Goal: Check status: Check status

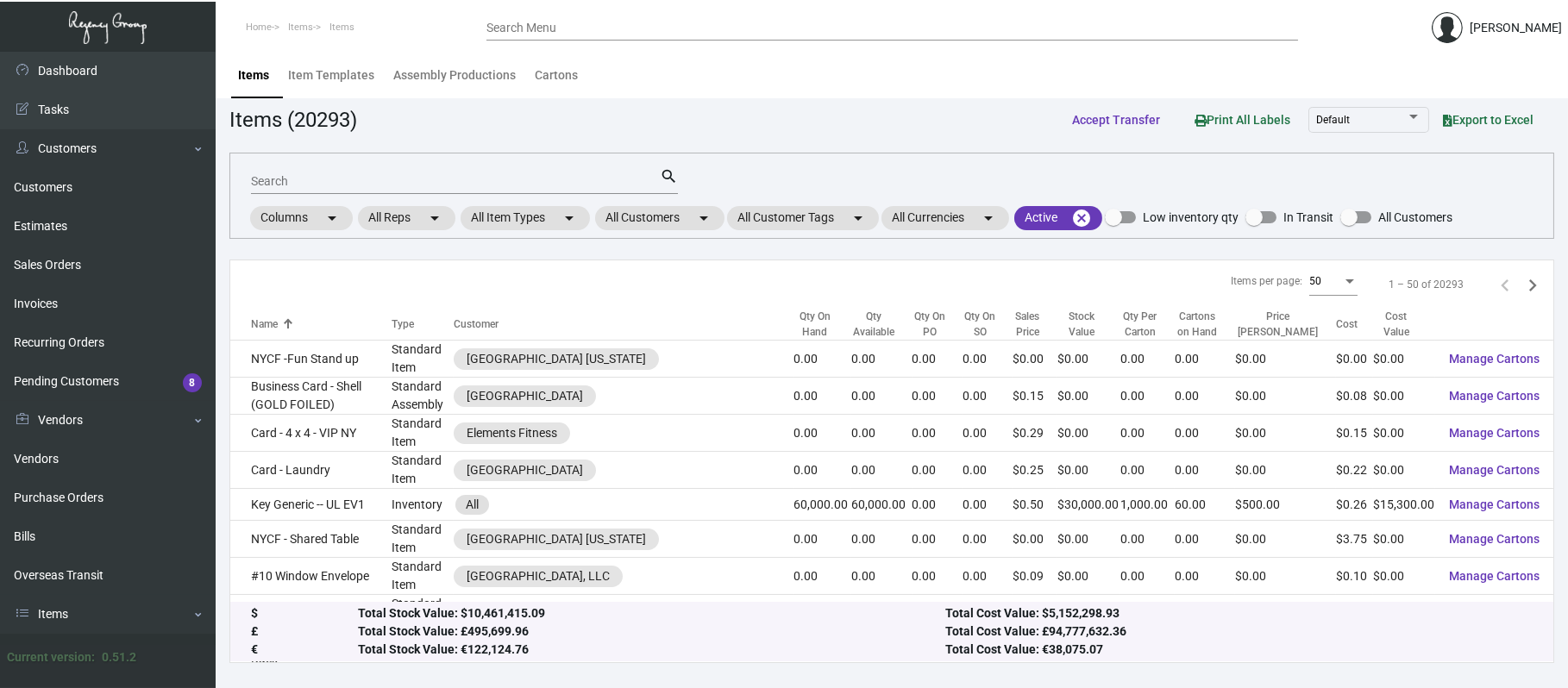
click at [364, 189] on div "Search" at bounding box center [455, 181] width 409 height 27
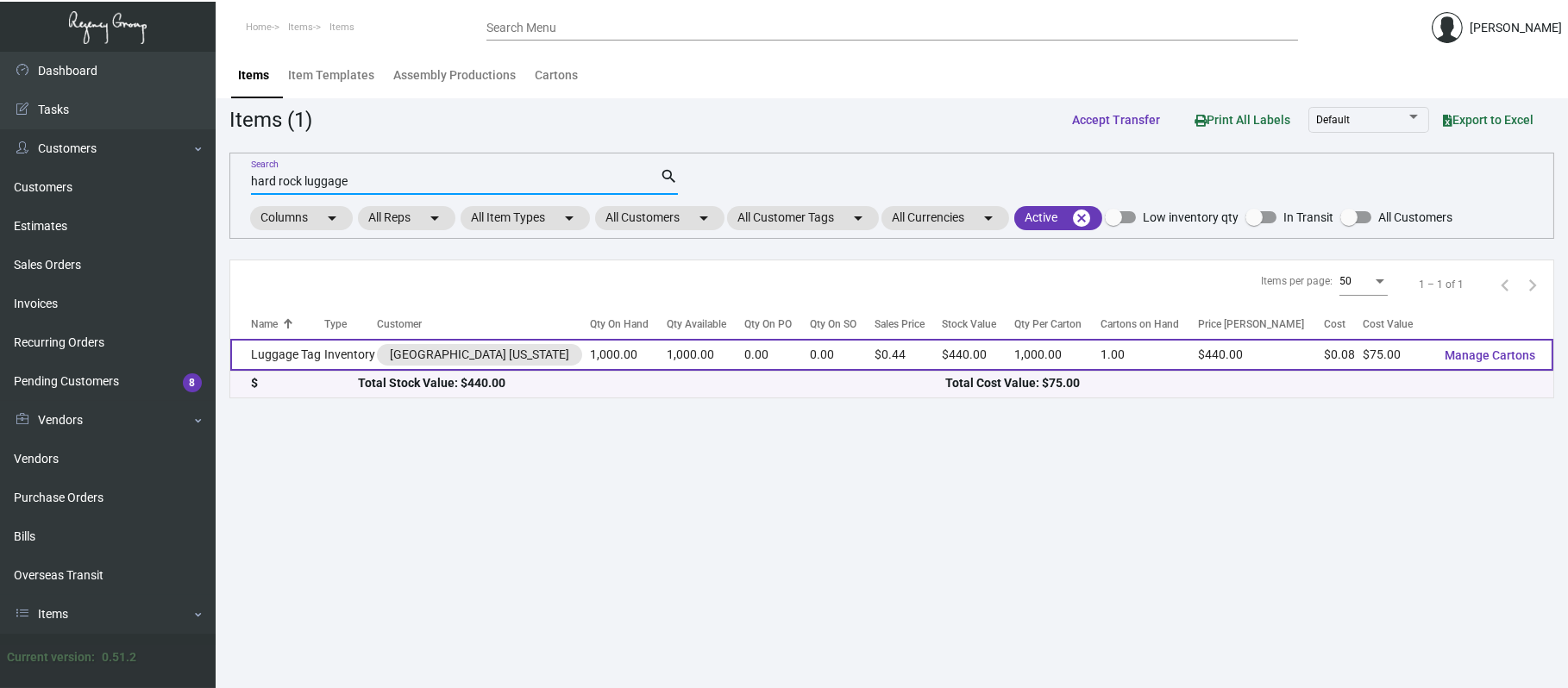
type input "hard rock luggage"
click at [297, 364] on td "Luggage Tag" at bounding box center [277, 354] width 94 height 31
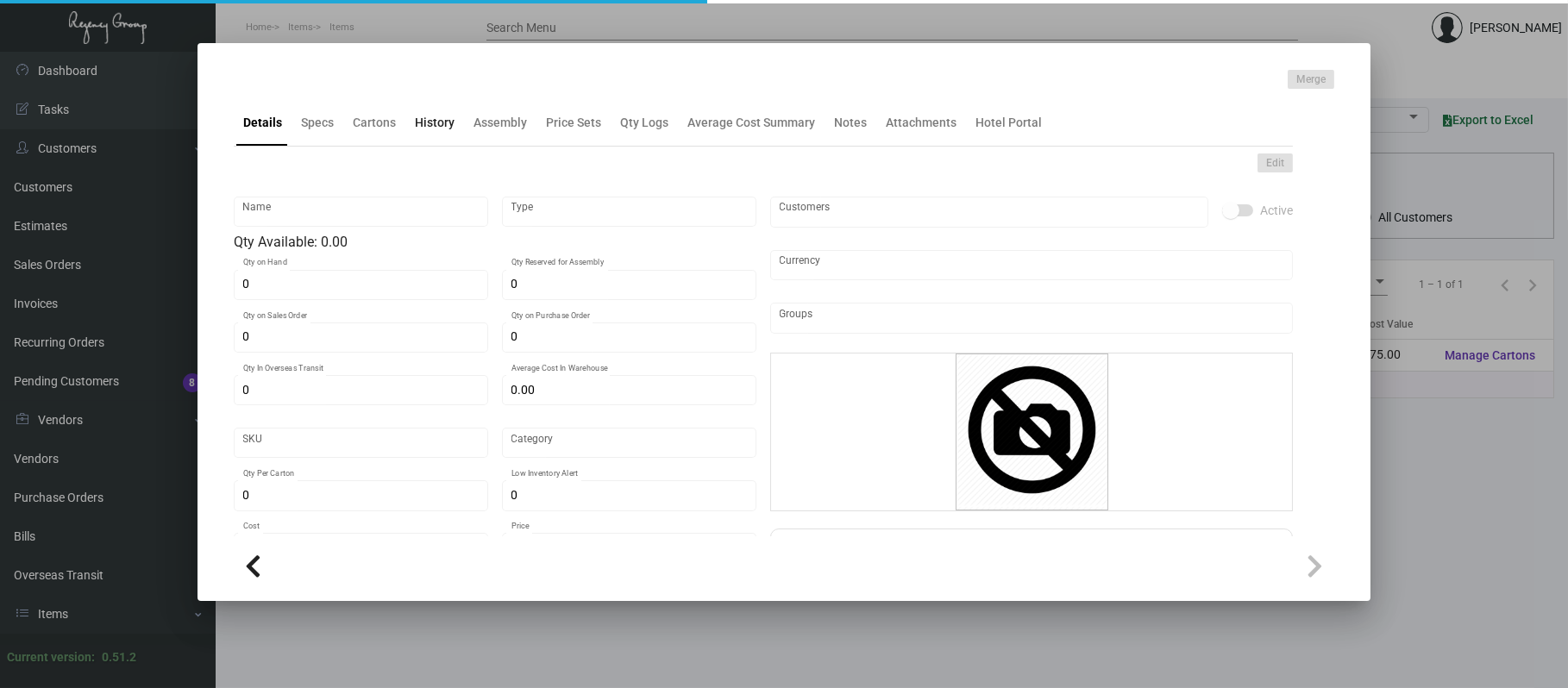
click at [426, 125] on div "History" at bounding box center [434, 123] width 40 height 18
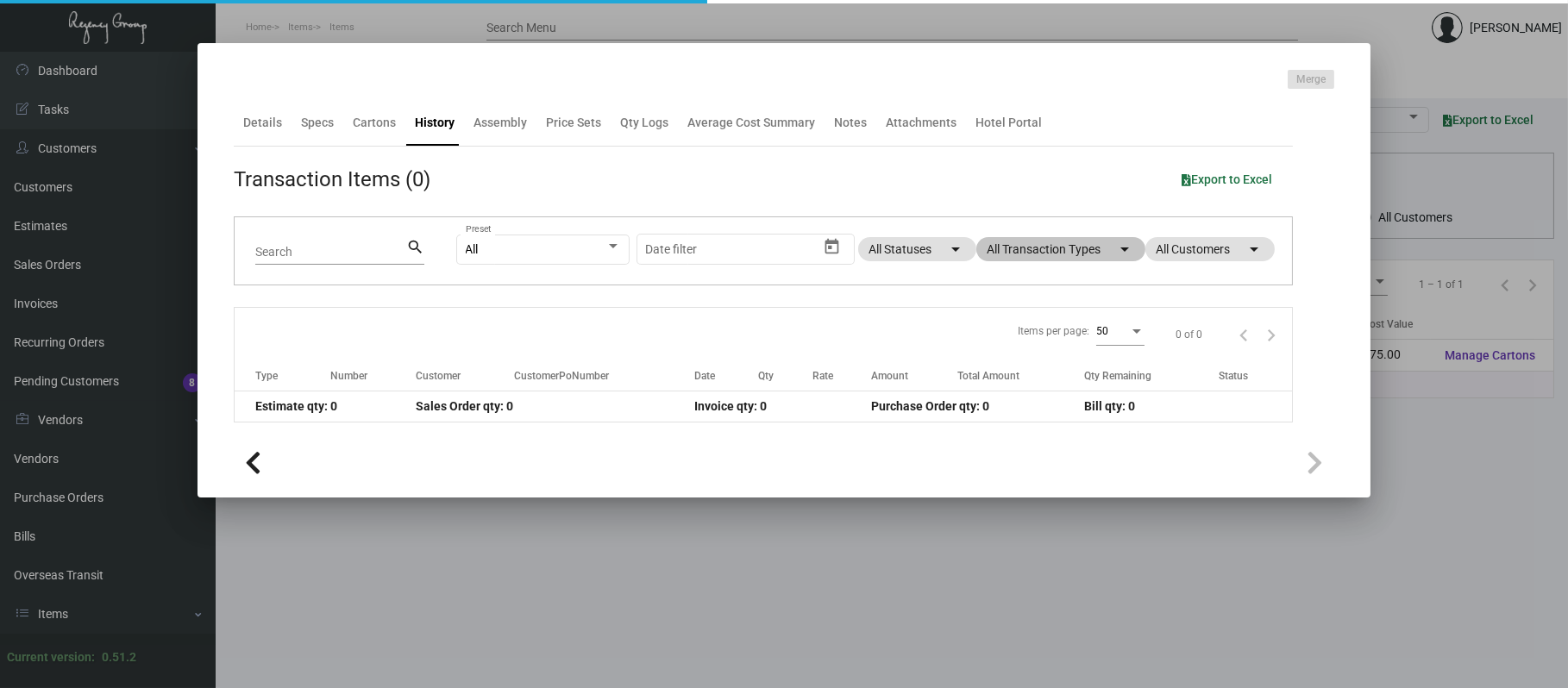
click at [1045, 260] on app-item-usage-history "Transaction Items (0) Export to Excel Search search All Preset Start date – Dat…" at bounding box center [763, 293] width 1059 height 259
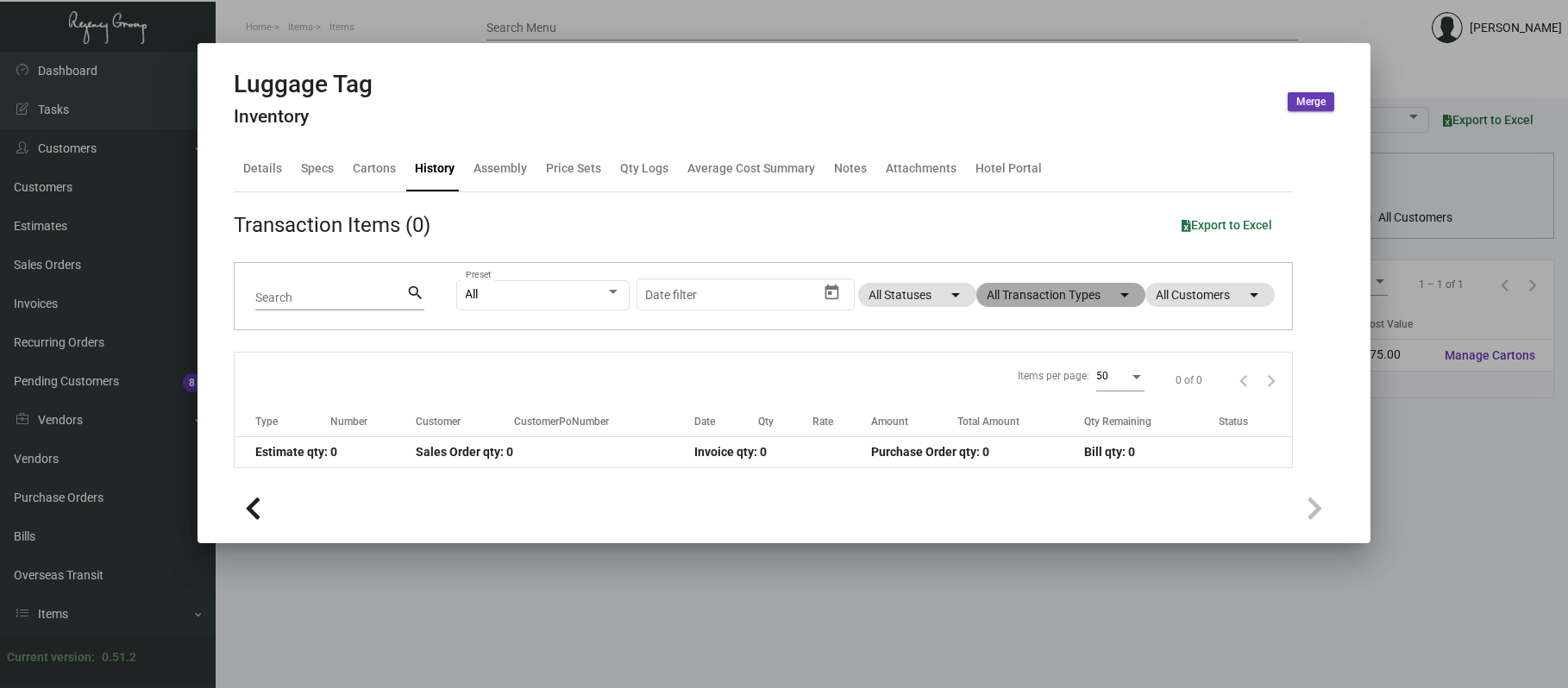
click at [1054, 283] on mat-chip "All Transaction Types arrow_drop_down" at bounding box center [1061, 295] width 169 height 24
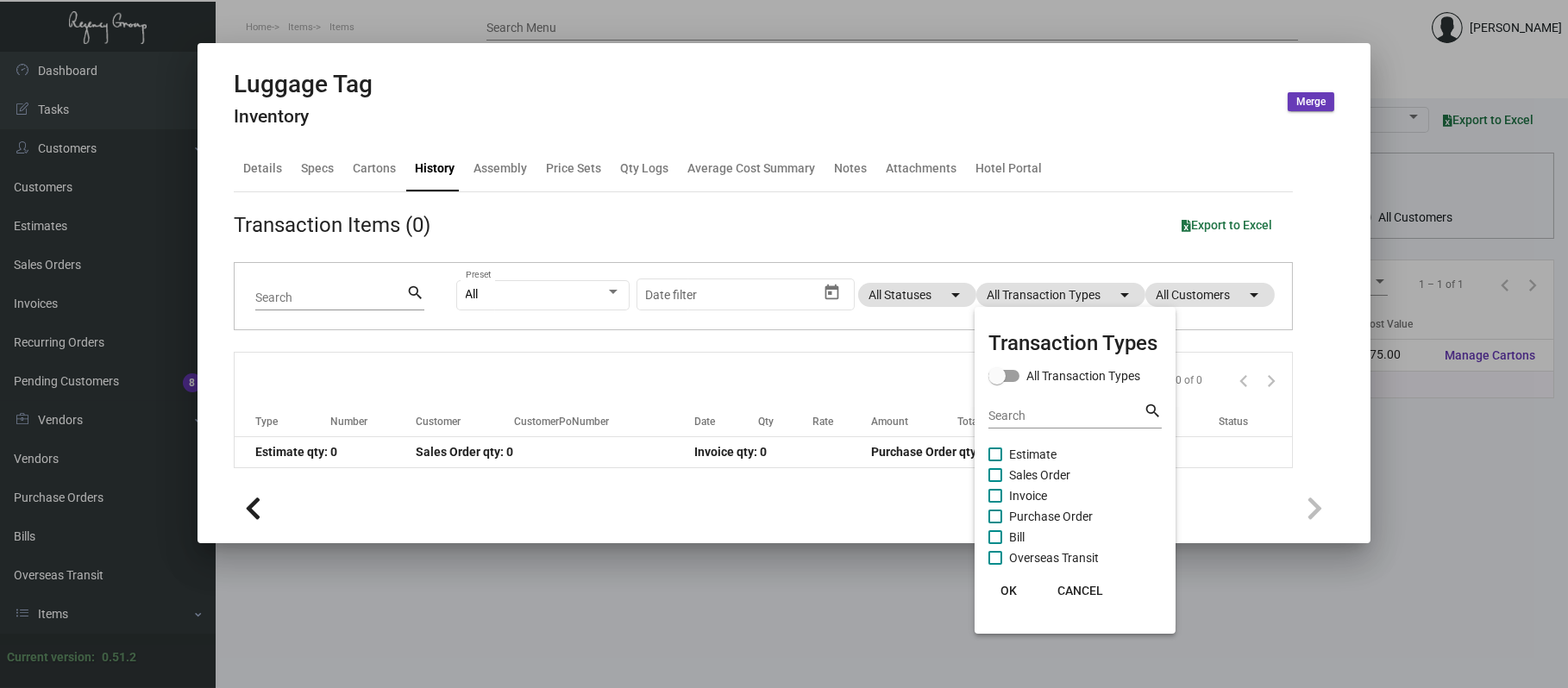
click at [1074, 509] on span "Purchase Order" at bounding box center [1050, 516] width 84 height 21
click at [995, 523] on input "Purchase Order" at bounding box center [994, 523] width 1 height 1
checkbox input "true"
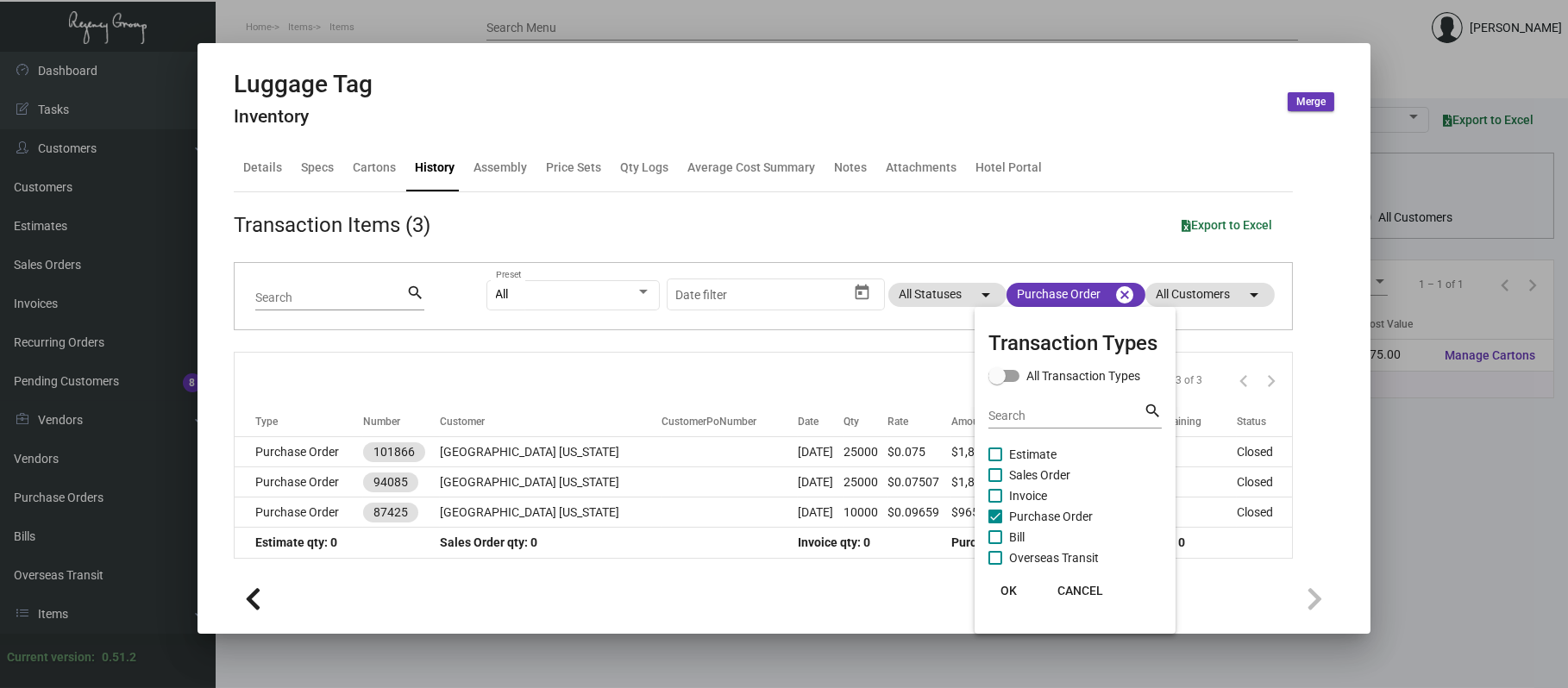
click at [416, 459] on div at bounding box center [784, 344] width 1568 height 688
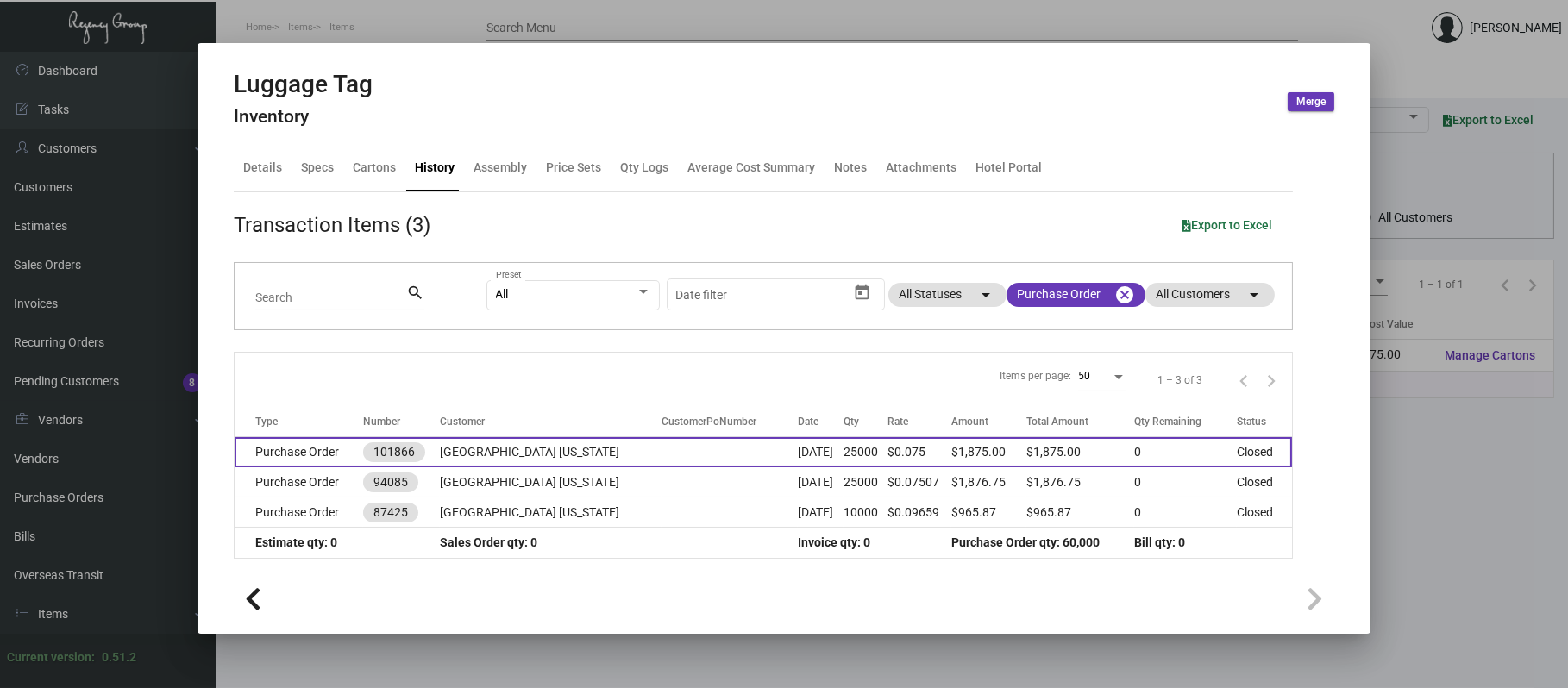
click at [455, 463] on td "[GEOGRAPHIC_DATA] [US_STATE]" at bounding box center [550, 452] width 222 height 31
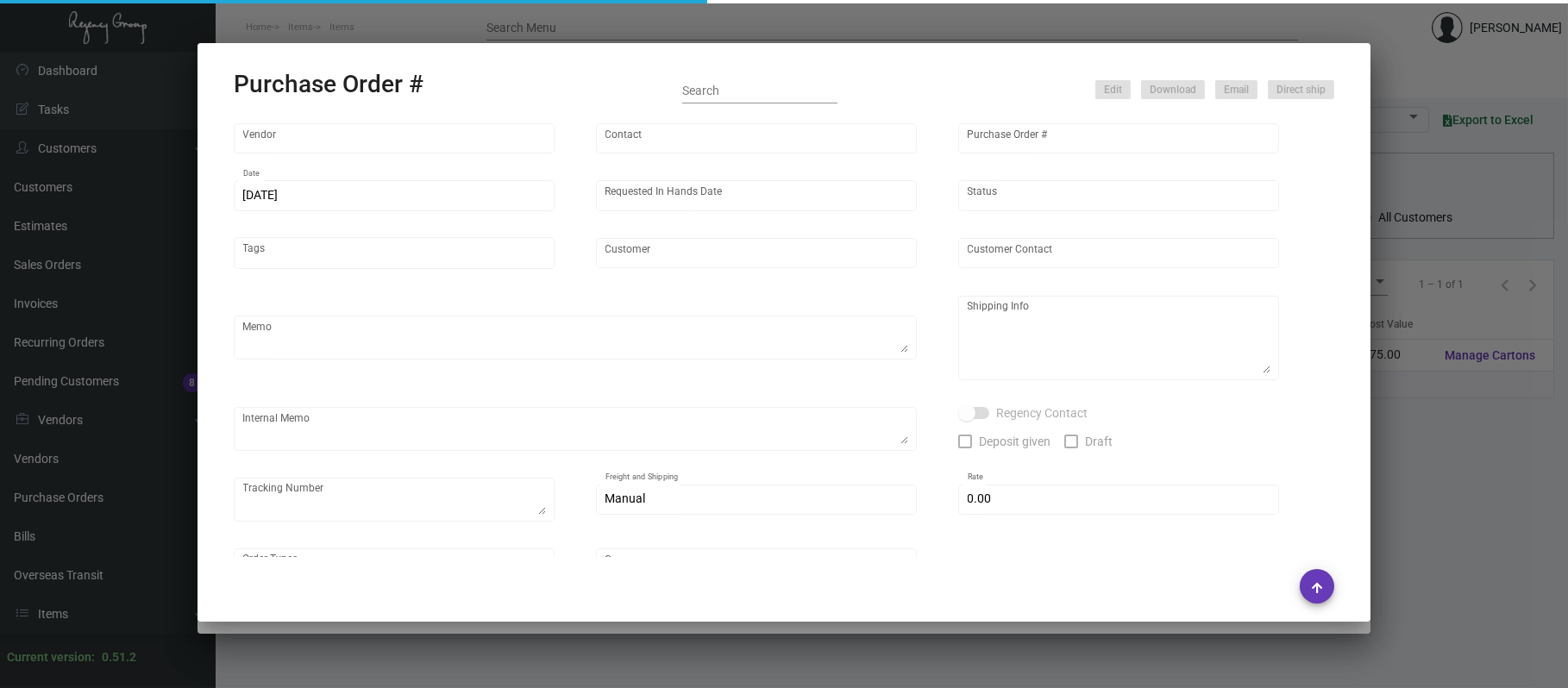
type input "Shanghai East Industrial Co., Ltd,"
type input "David Jiang"
type input "101866"
type input "10/26/2023"
type input "11/17/2023"
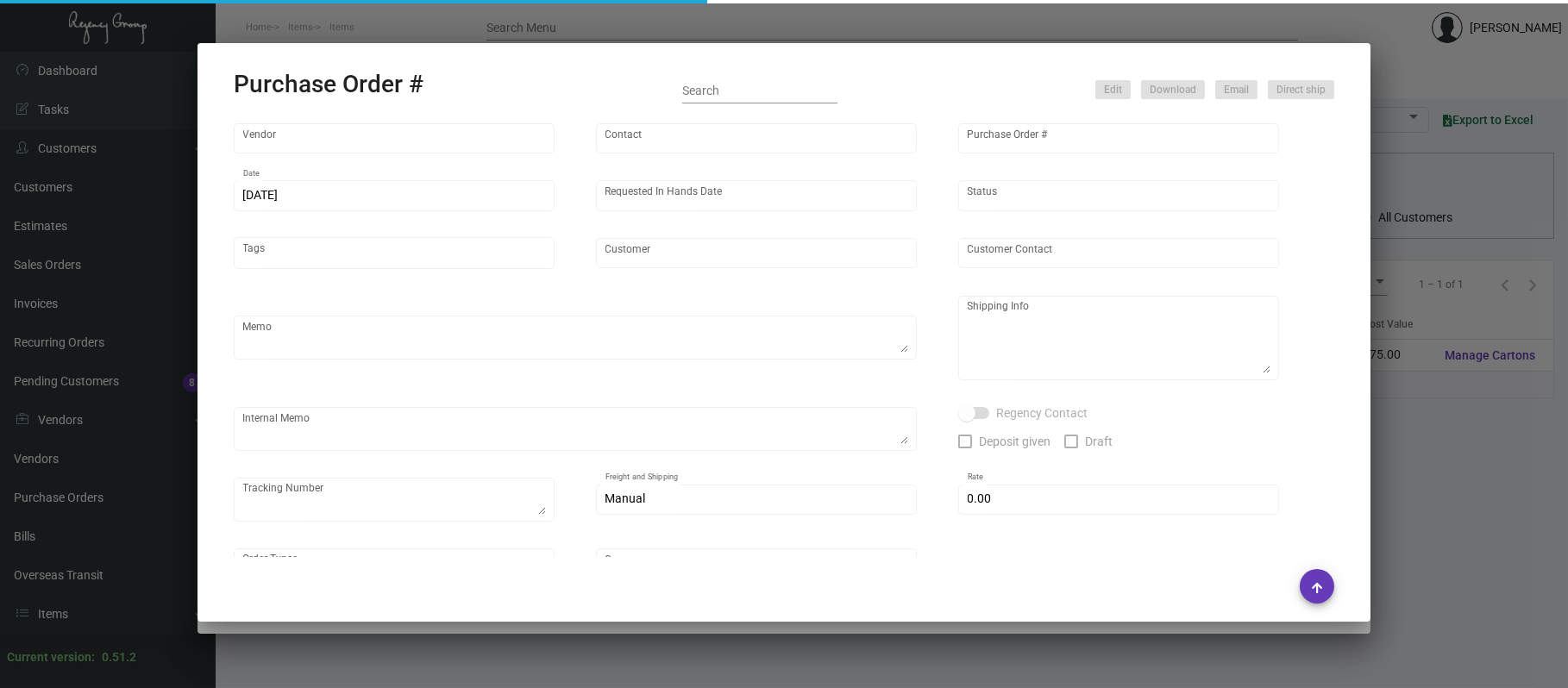
type input "[GEOGRAPHIC_DATA] [US_STATE]"
type textarea "Air 10K to NJ warehouse, rest by boat."
type textarea "Regency Group NJ - Alex Penate 22 Belgrove Dr. Kearny, NJ, 07032 US"
type textarea "Replacement 10k for what we already received is coming by air to NJ. UPS #1ZC55…"
checkbox input "true"
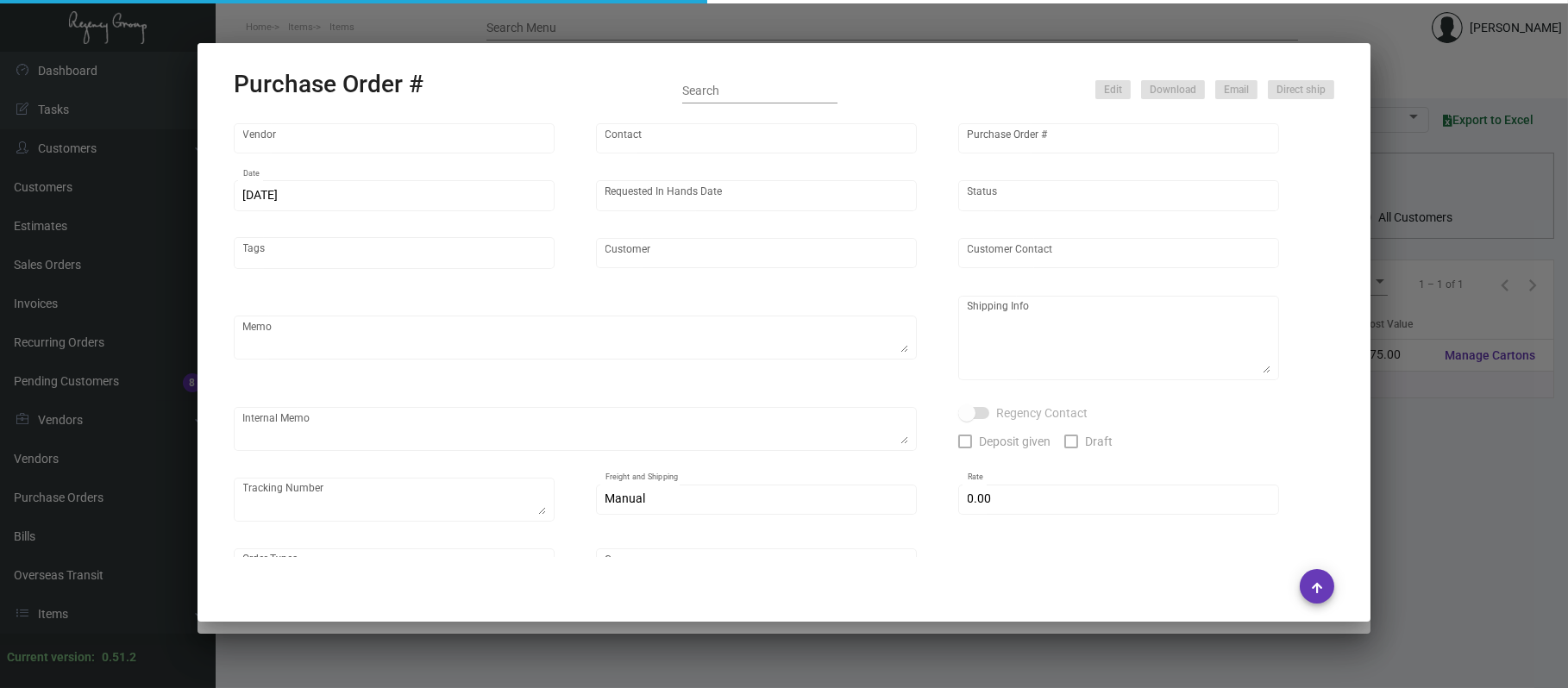
type input "$ 0.00"
type input "United States Dollar $"
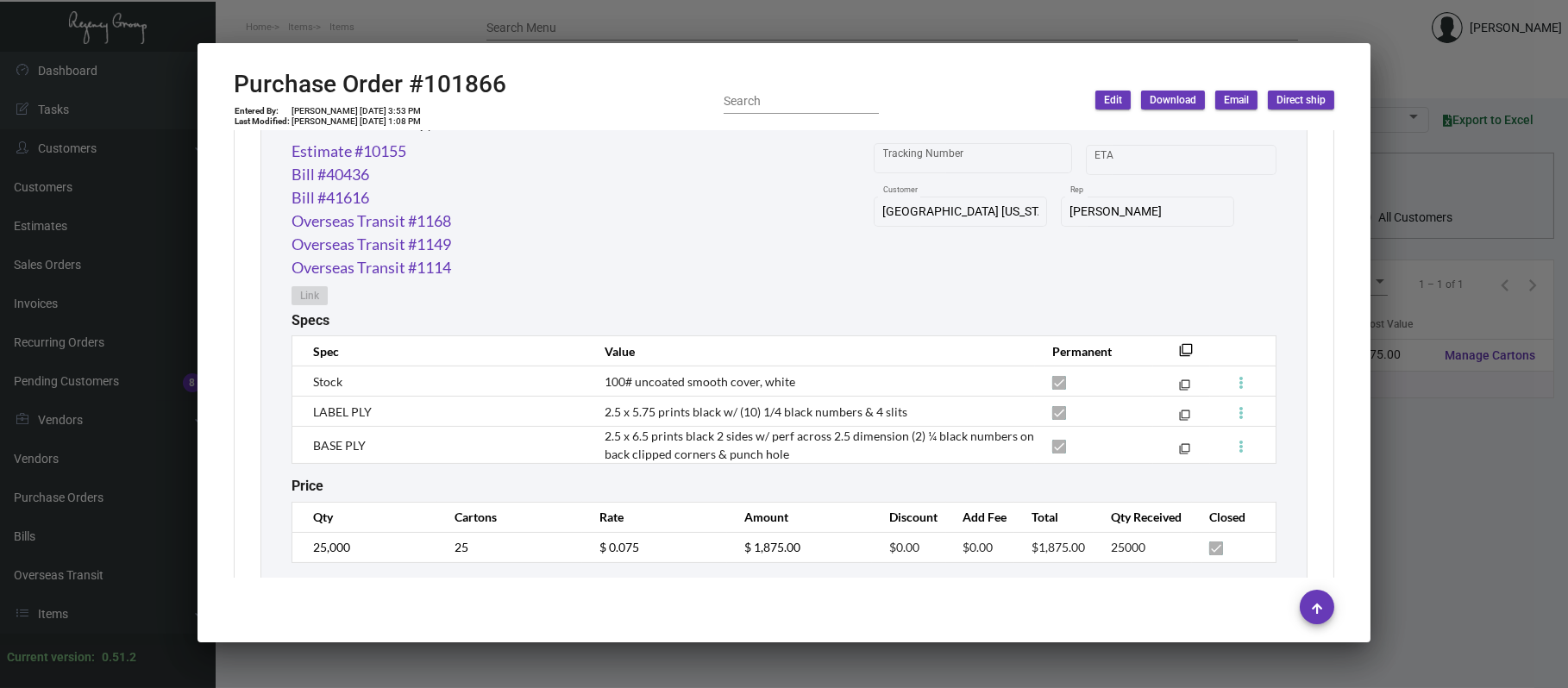
scroll to position [916, 0]
click at [1408, 116] on div at bounding box center [784, 344] width 1568 height 688
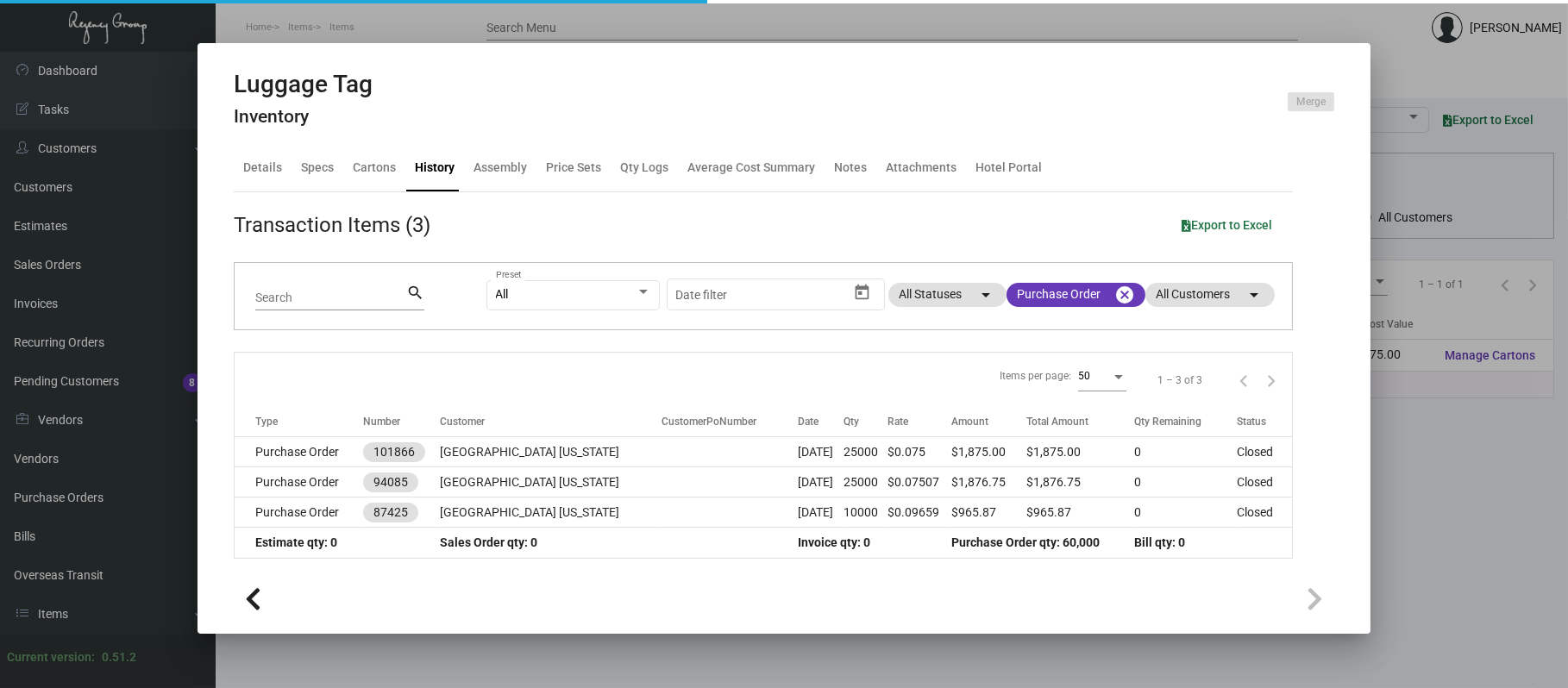
click at [1409, 125] on div at bounding box center [784, 344] width 1568 height 688
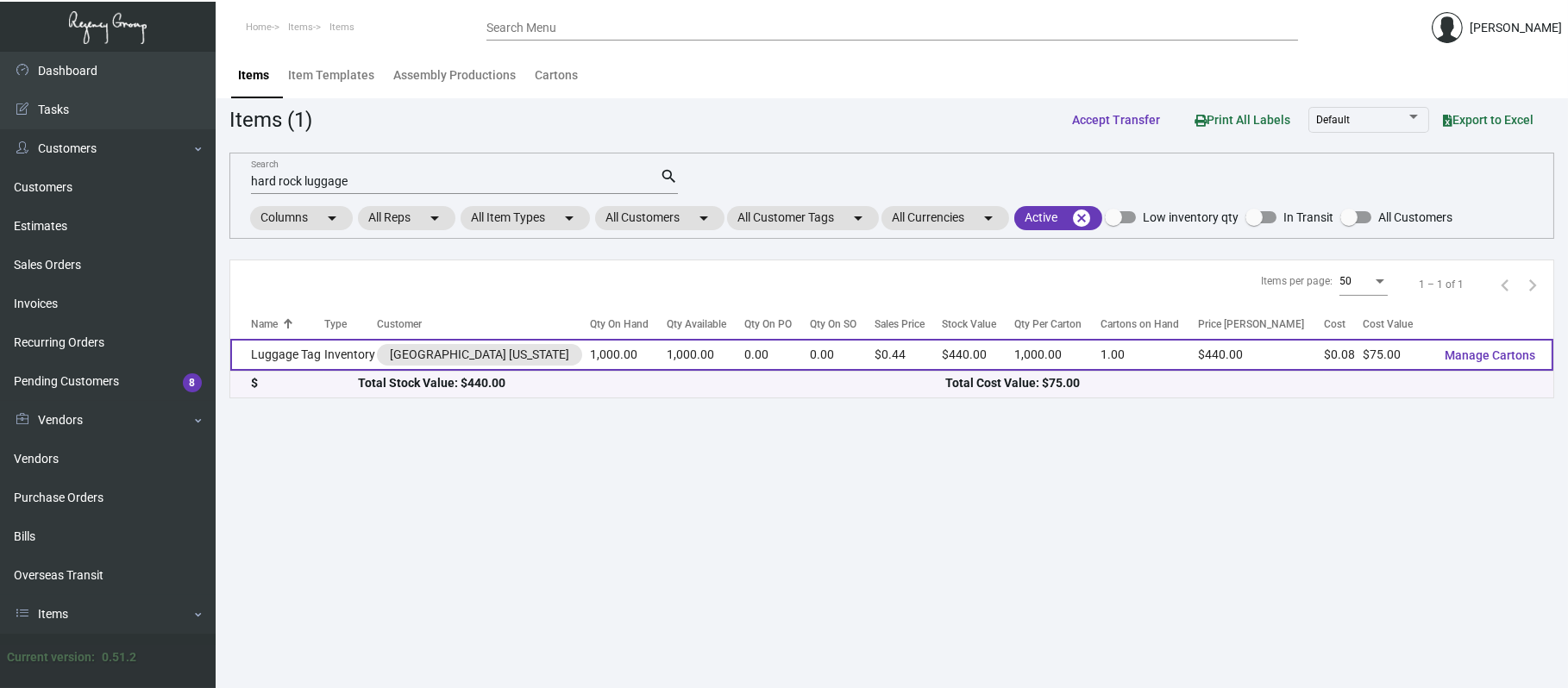
click at [281, 354] on td "Luggage Tag" at bounding box center [277, 354] width 94 height 31
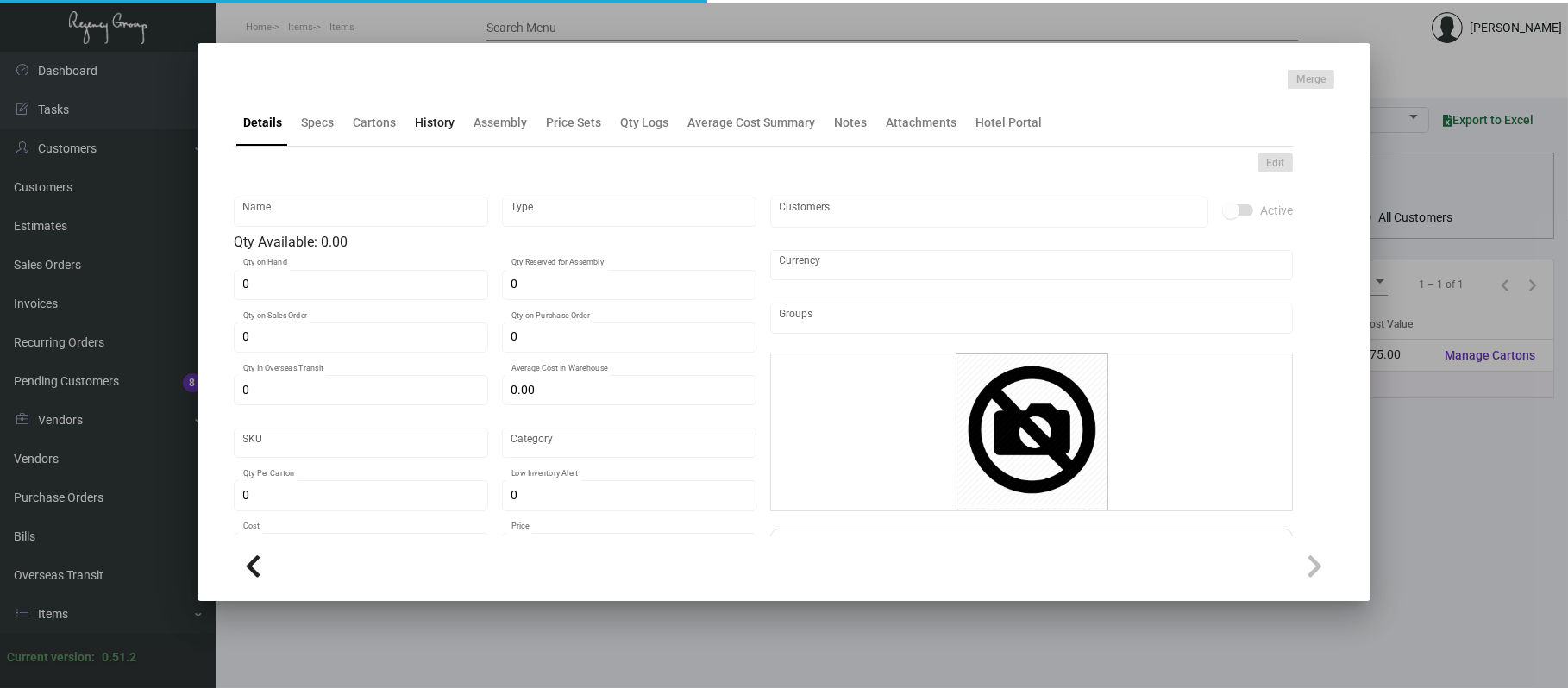
click at [430, 125] on div "History" at bounding box center [434, 123] width 40 height 18
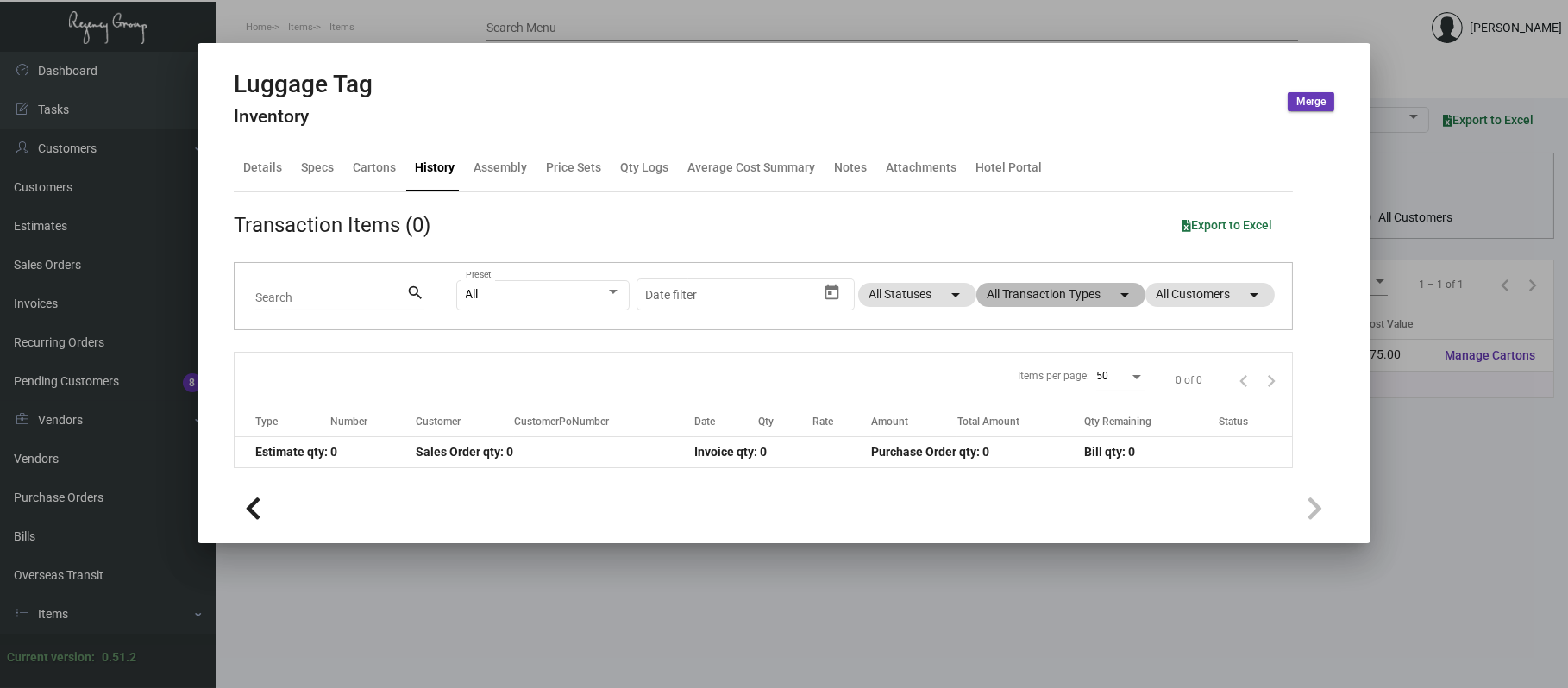
click at [1041, 290] on mat-chip "All Transaction Types arrow_drop_down" at bounding box center [1061, 295] width 169 height 24
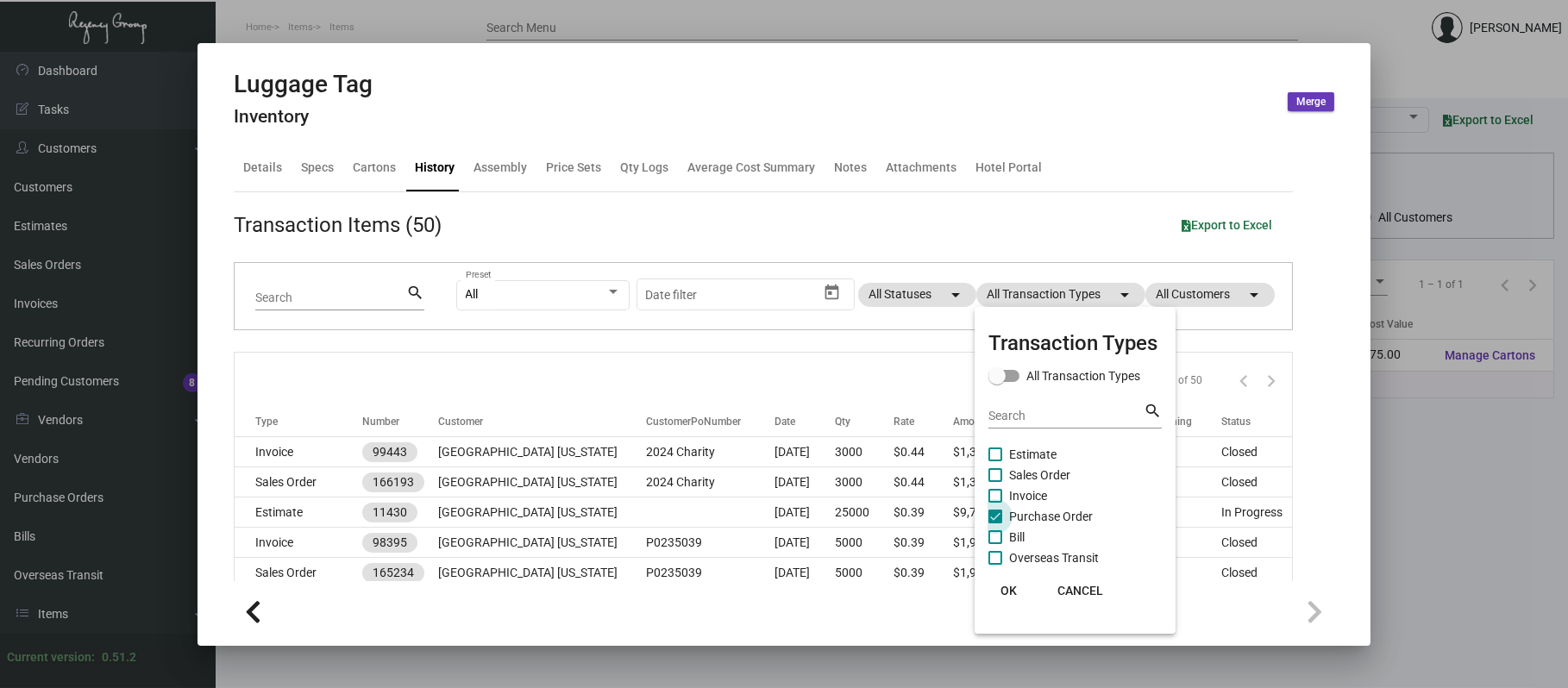
click at [1047, 515] on span "Purchase Order" at bounding box center [1050, 516] width 84 height 21
click at [995, 523] on input "Purchase Order" at bounding box center [994, 523] width 1 height 1
click at [1047, 515] on span "Purchase Order" at bounding box center [1050, 516] width 84 height 21
click at [995, 523] on input "Purchase Order" at bounding box center [994, 523] width 1 height 1
checkbox input "true"
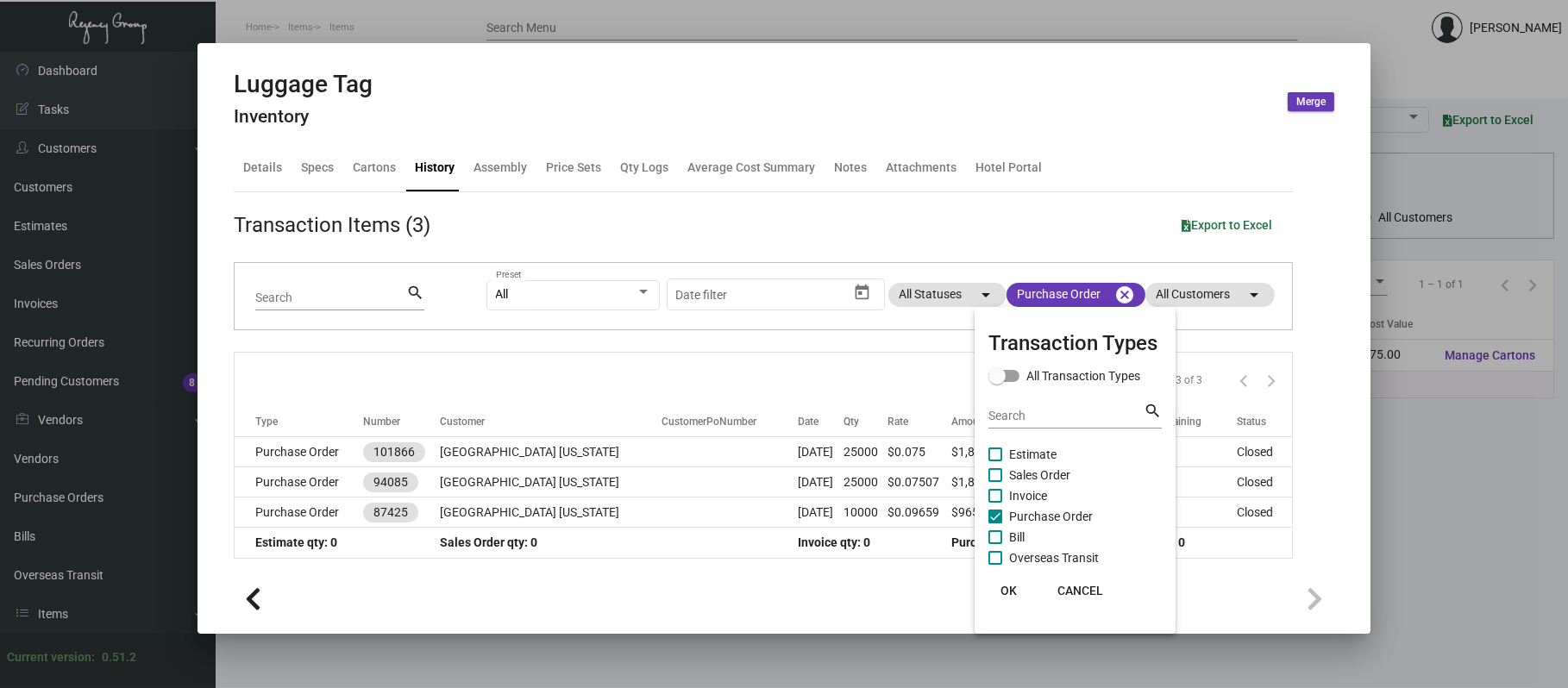
click at [456, 33] on div at bounding box center [784, 344] width 1568 height 688
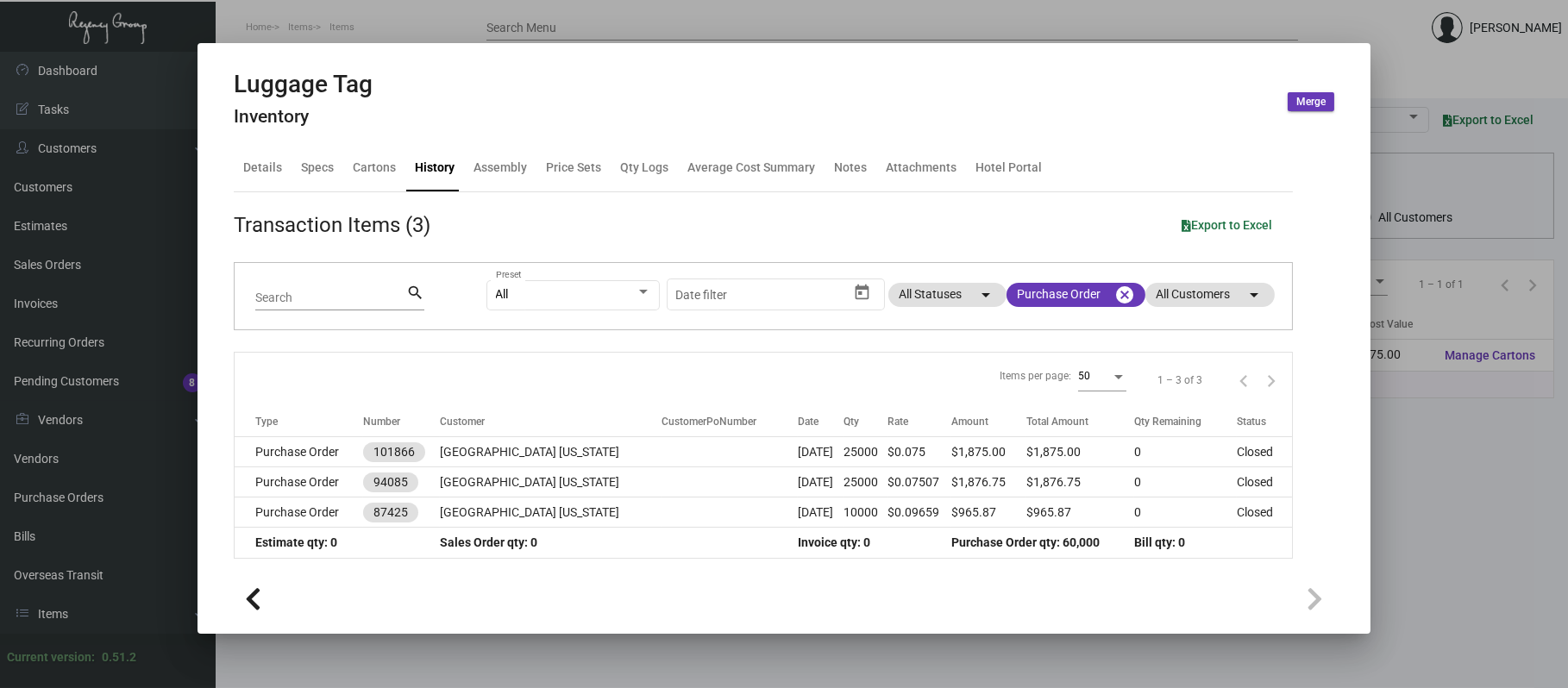
click at [1214, 12] on div at bounding box center [784, 344] width 1568 height 688
